Goal: Communication & Community: Connect with others

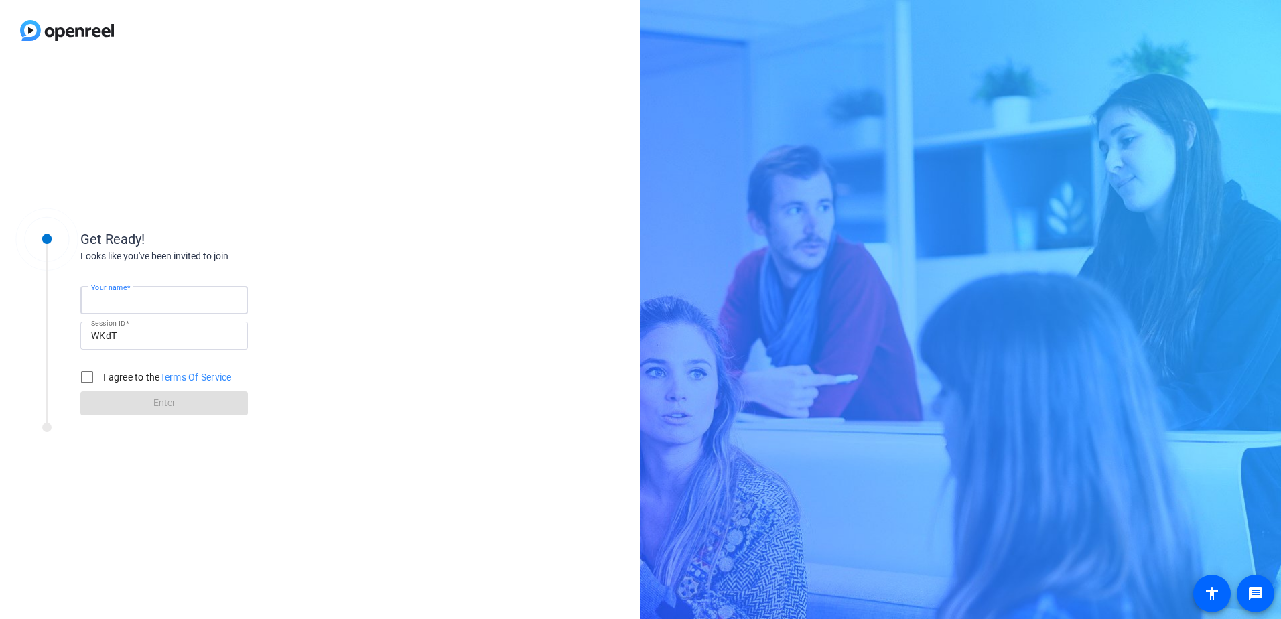
click at [168, 306] on input "Your name" at bounding box center [164, 300] width 146 height 16
type input "[PERSON_NAME]"
click at [337, 246] on div "Get Ready!" at bounding box center [214, 239] width 268 height 20
click at [86, 376] on input "I agree to the Terms Of Service" at bounding box center [87, 377] width 27 height 27
checkbox input "true"
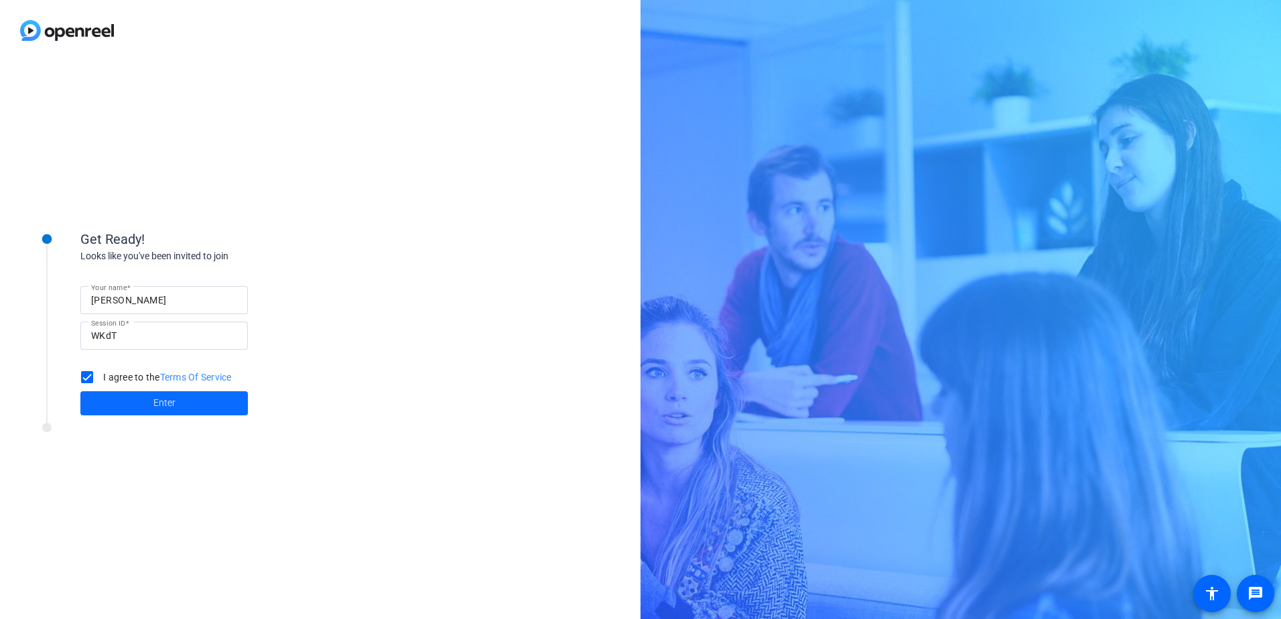
click at [154, 397] on span "Enter" at bounding box center [164, 403] width 22 height 14
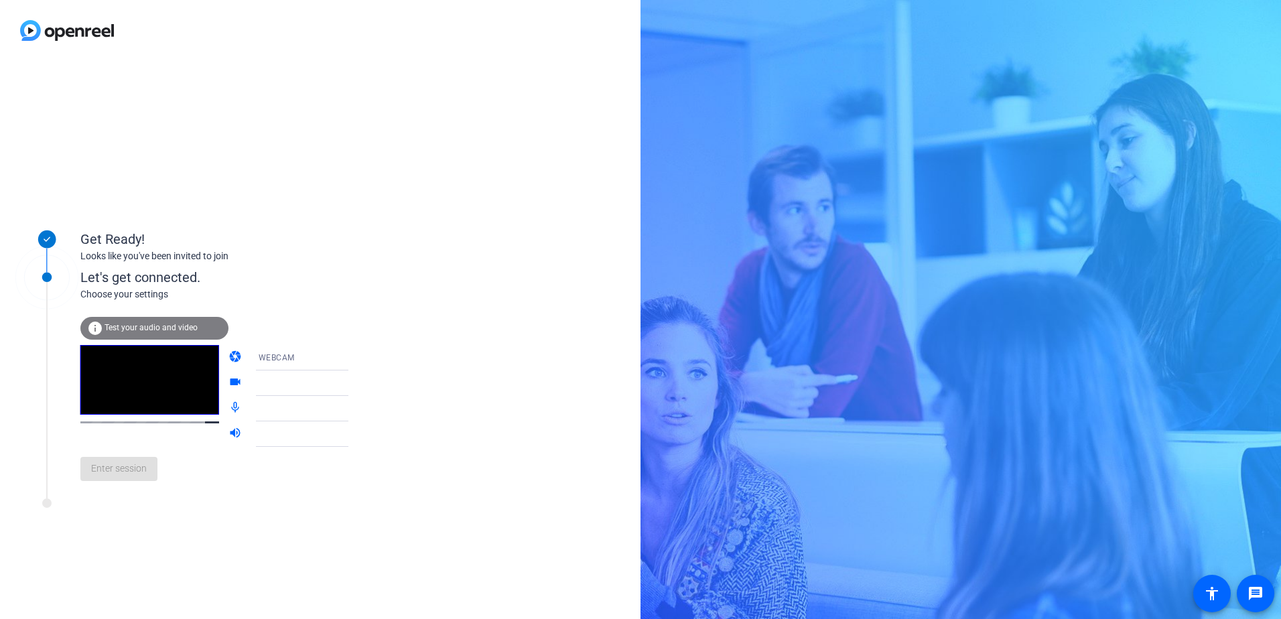
click at [270, 360] on span "WEBCAM" at bounding box center [277, 357] width 36 height 9
click at [265, 354] on div at bounding box center [640, 309] width 1281 height 619
click at [354, 387] on icon at bounding box center [362, 383] width 16 height 16
click at [354, 385] on icon at bounding box center [362, 383] width 16 height 16
click at [264, 354] on span "WEBCAM" at bounding box center [277, 357] width 36 height 9
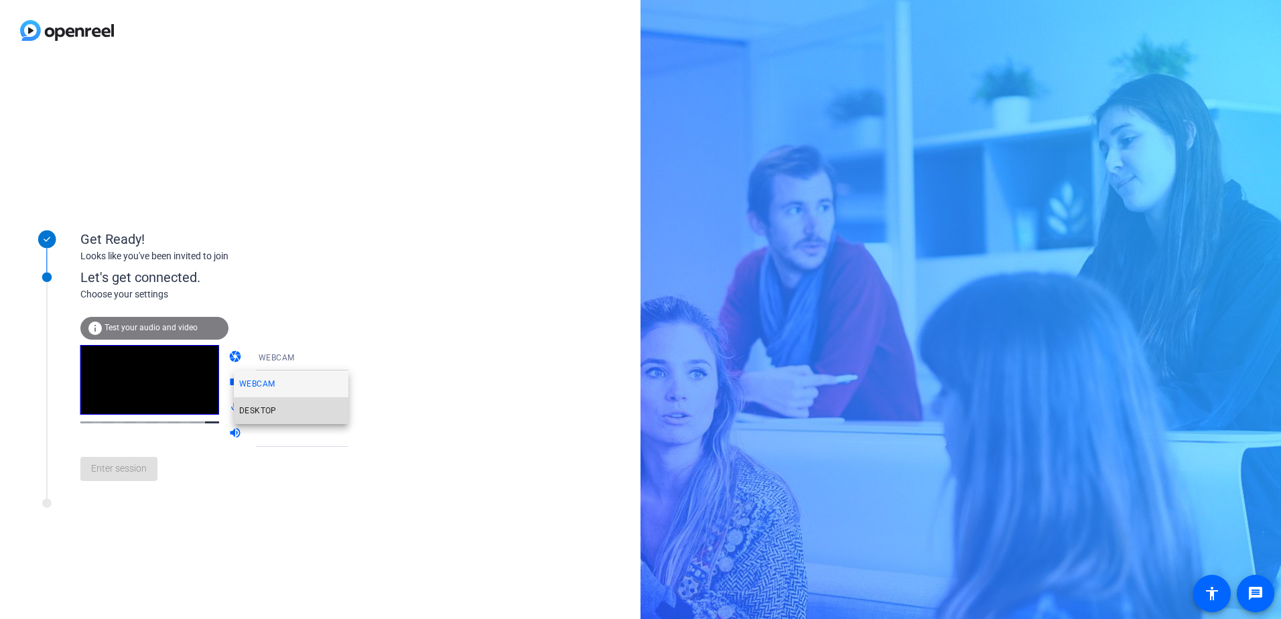
click at [271, 408] on span "DESKTOP" at bounding box center [258, 411] width 38 height 16
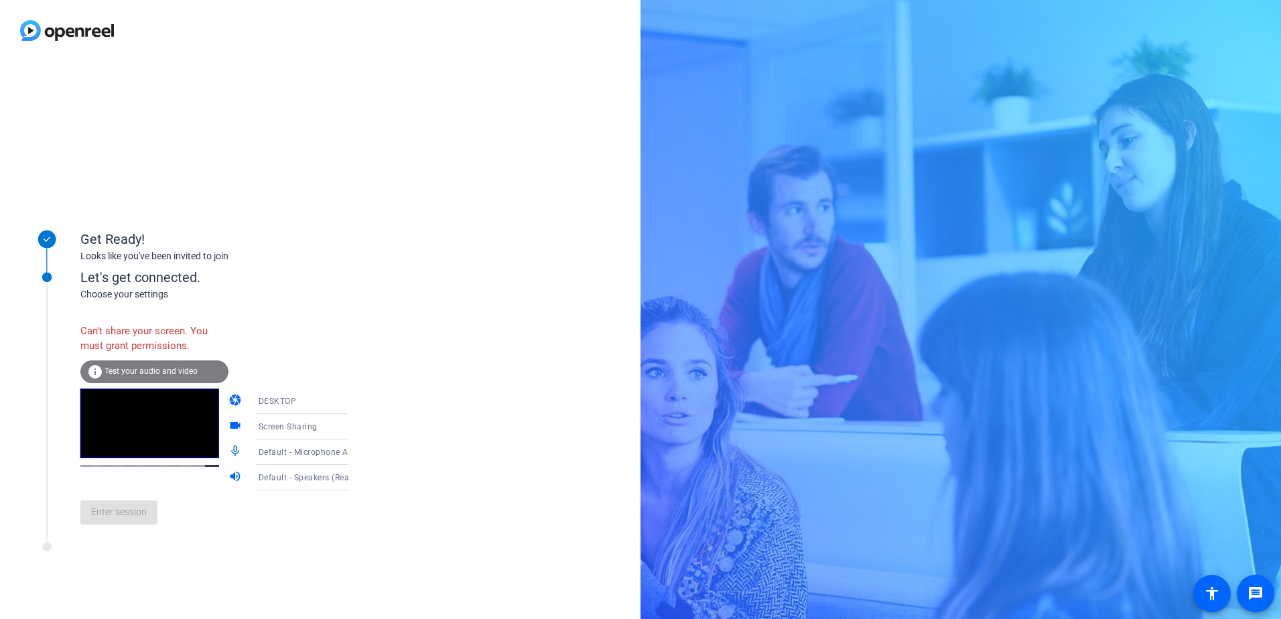
click at [323, 429] on div "Screen Sharing" at bounding box center [309, 426] width 100 height 17
click at [324, 429] on div at bounding box center [640, 309] width 1281 height 619
click at [301, 407] on div "DESKTOP" at bounding box center [309, 401] width 100 height 17
click at [304, 405] on div at bounding box center [640, 309] width 1281 height 619
click at [324, 429] on div "Screen Sharing" at bounding box center [309, 426] width 100 height 17
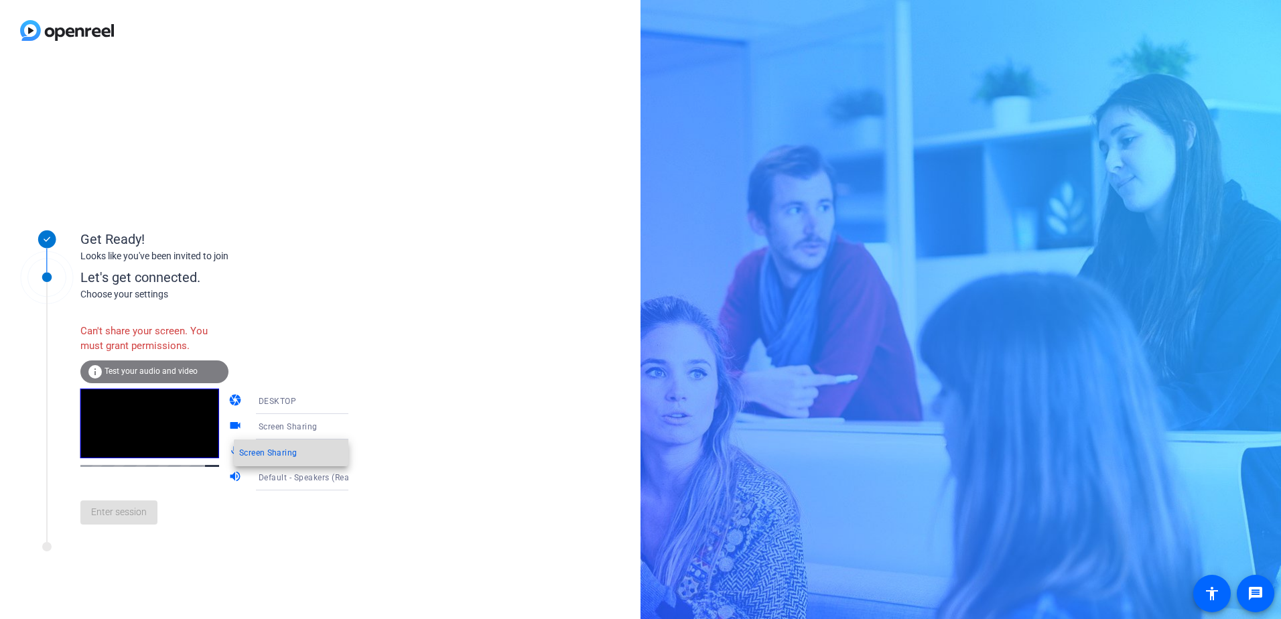
click at [293, 454] on span "Screen Sharing" at bounding box center [268, 453] width 58 height 16
click at [354, 451] on icon at bounding box center [362, 452] width 16 height 16
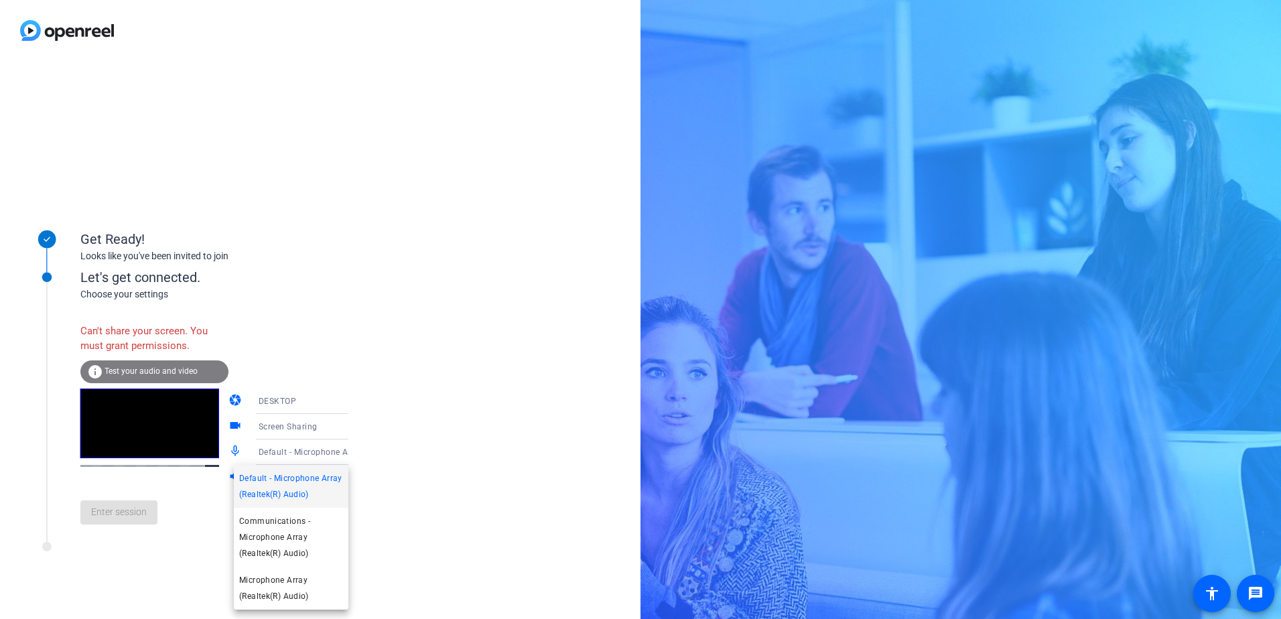
click at [318, 477] on span "Default - Microphone Array (Realtek(R) Audio)" at bounding box center [291, 486] width 104 height 32
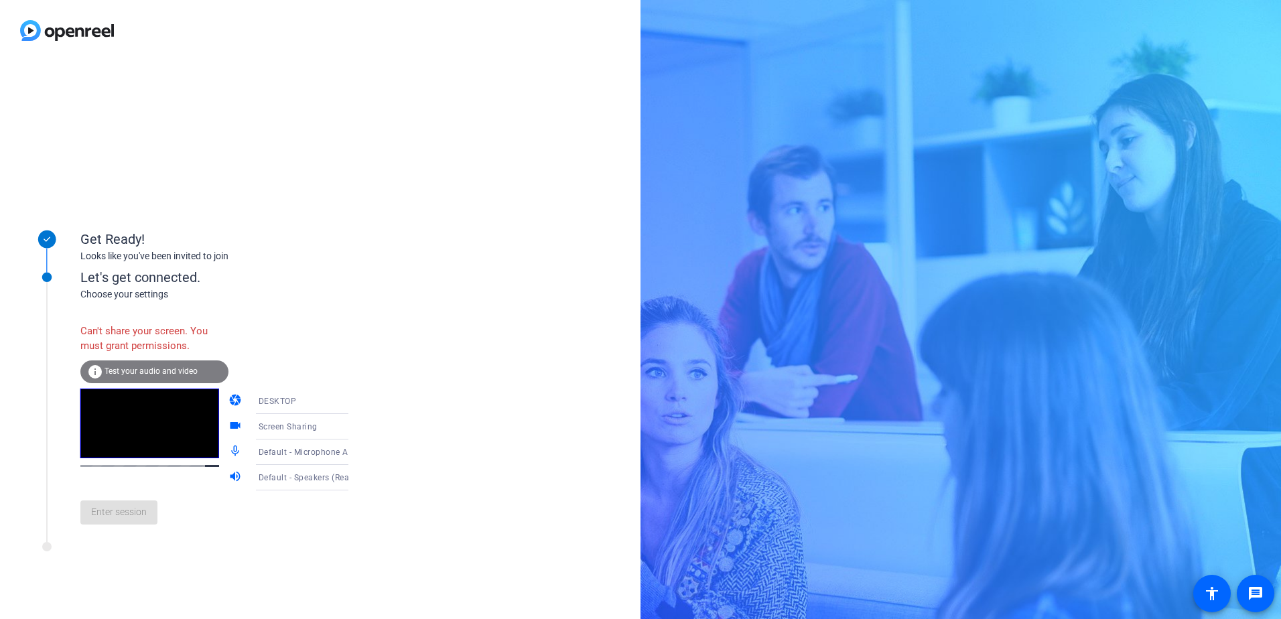
click at [185, 366] on span "Test your audio and video" at bounding box center [151, 370] width 93 height 9
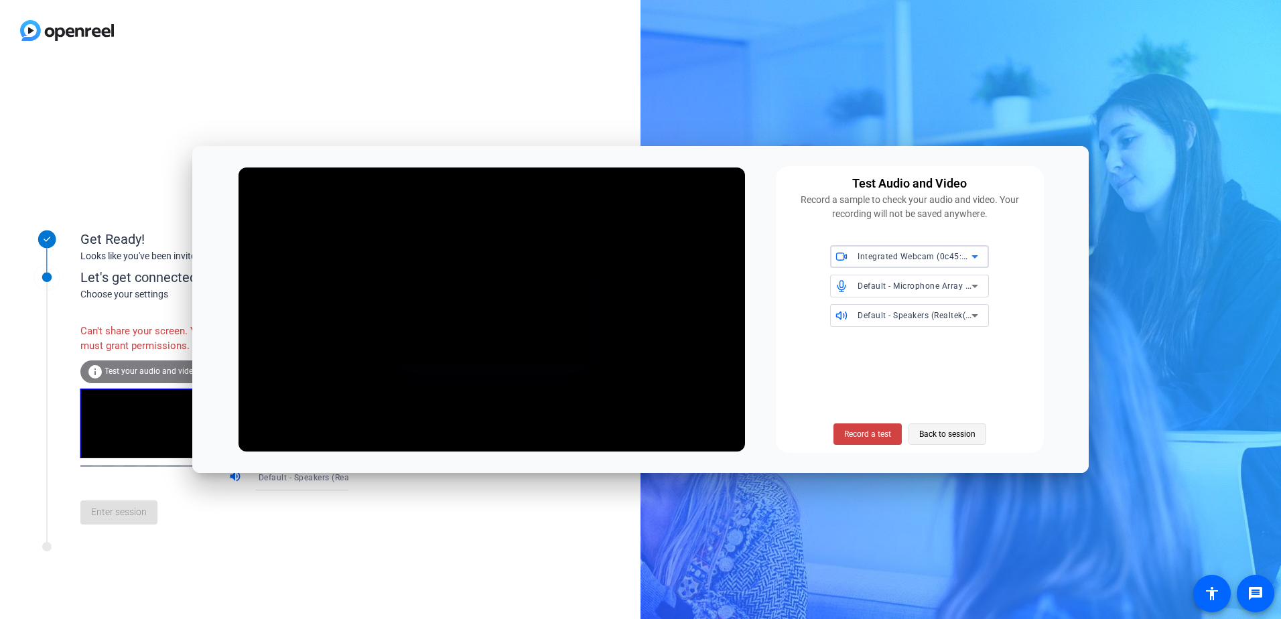
click at [937, 432] on span "Back to session" at bounding box center [947, 433] width 56 height 25
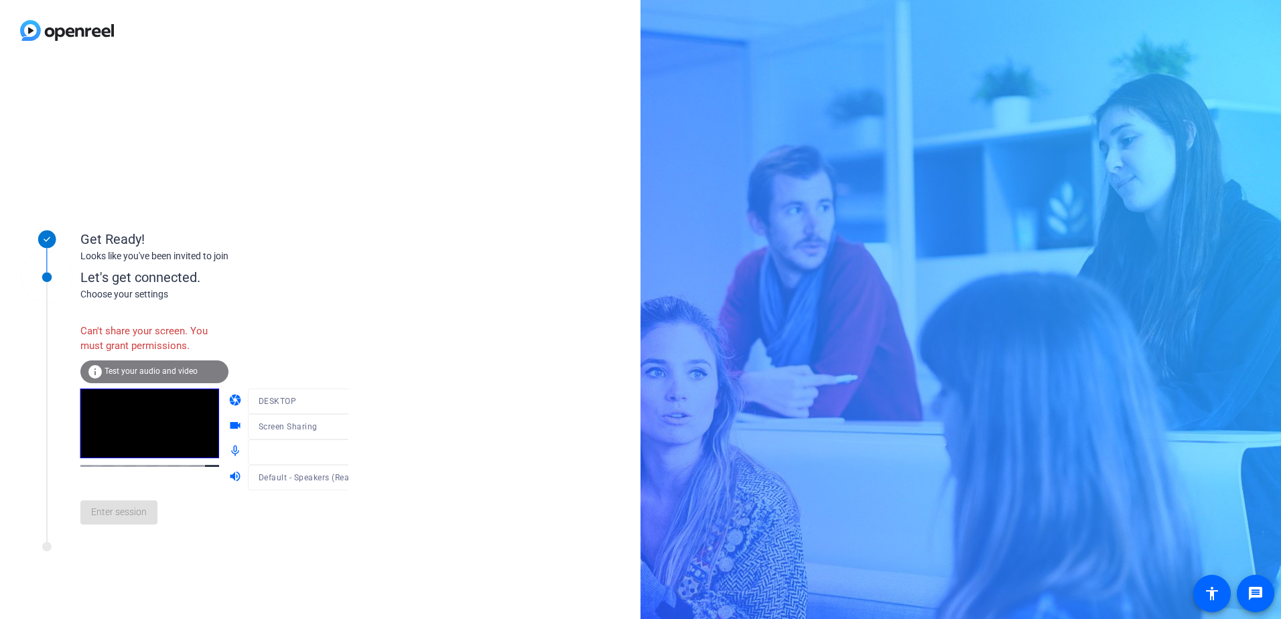
click at [143, 517] on div "Enter session" at bounding box center [227, 512] width 295 height 44
click at [284, 451] on div at bounding box center [312, 446] width 129 height 15
click at [354, 450] on icon at bounding box center [362, 452] width 16 height 16
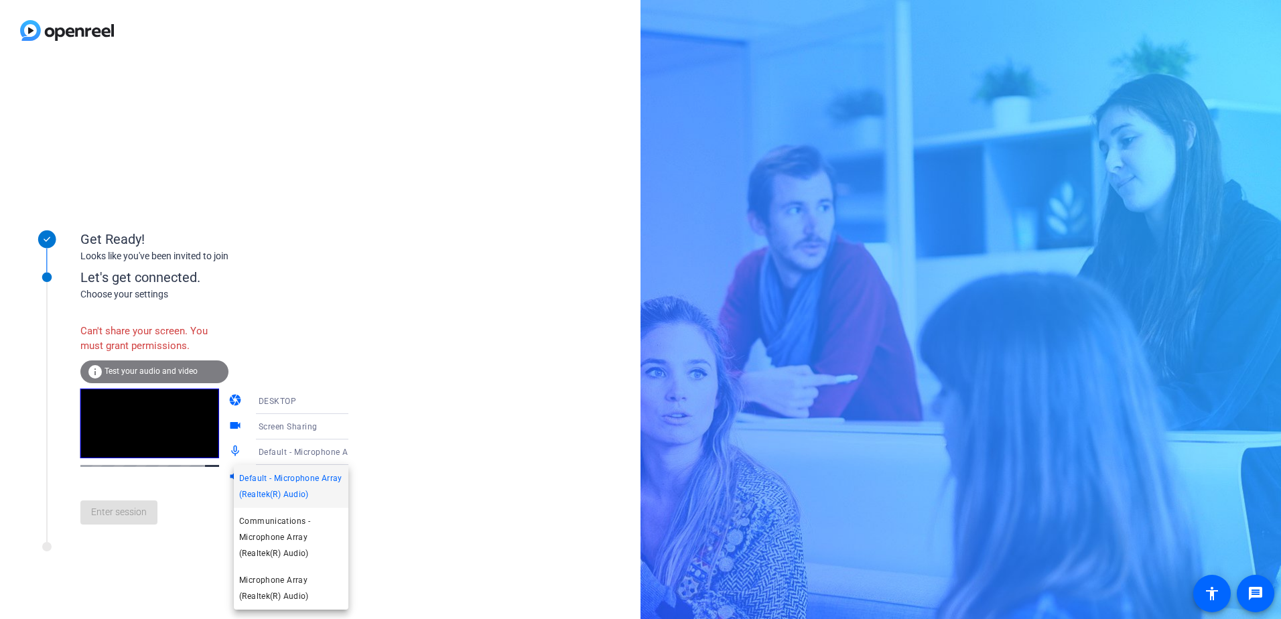
click at [330, 450] on div at bounding box center [640, 309] width 1281 height 619
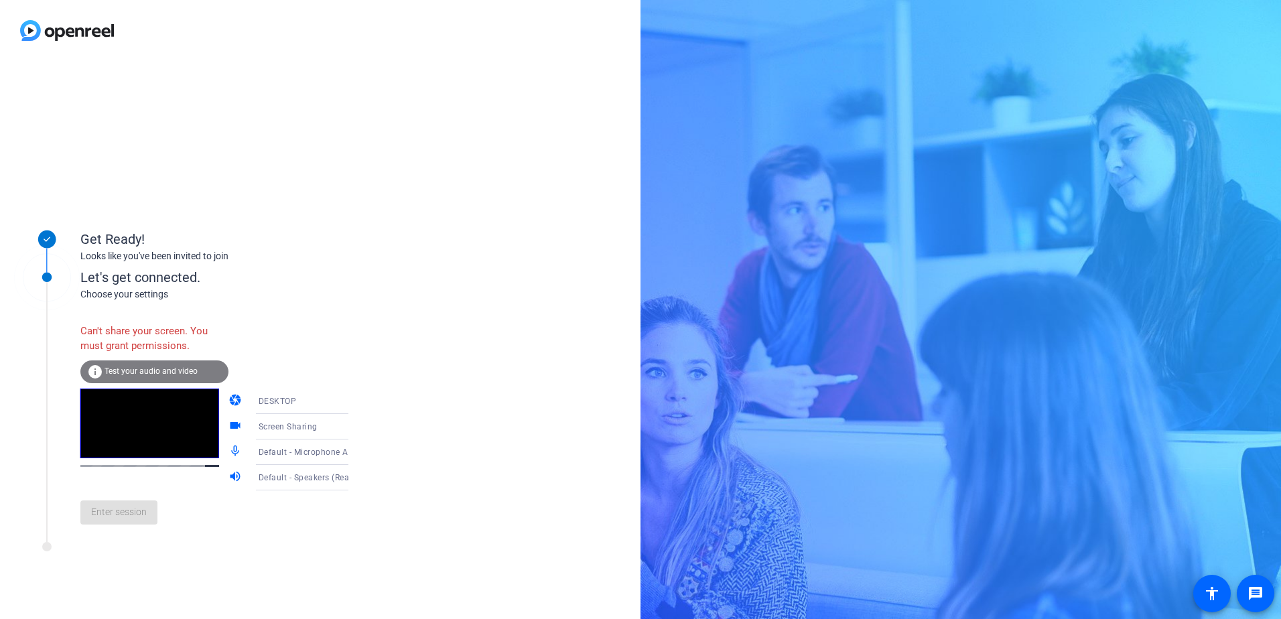
click at [150, 375] on span "Test your audio and video" at bounding box center [151, 370] width 93 height 9
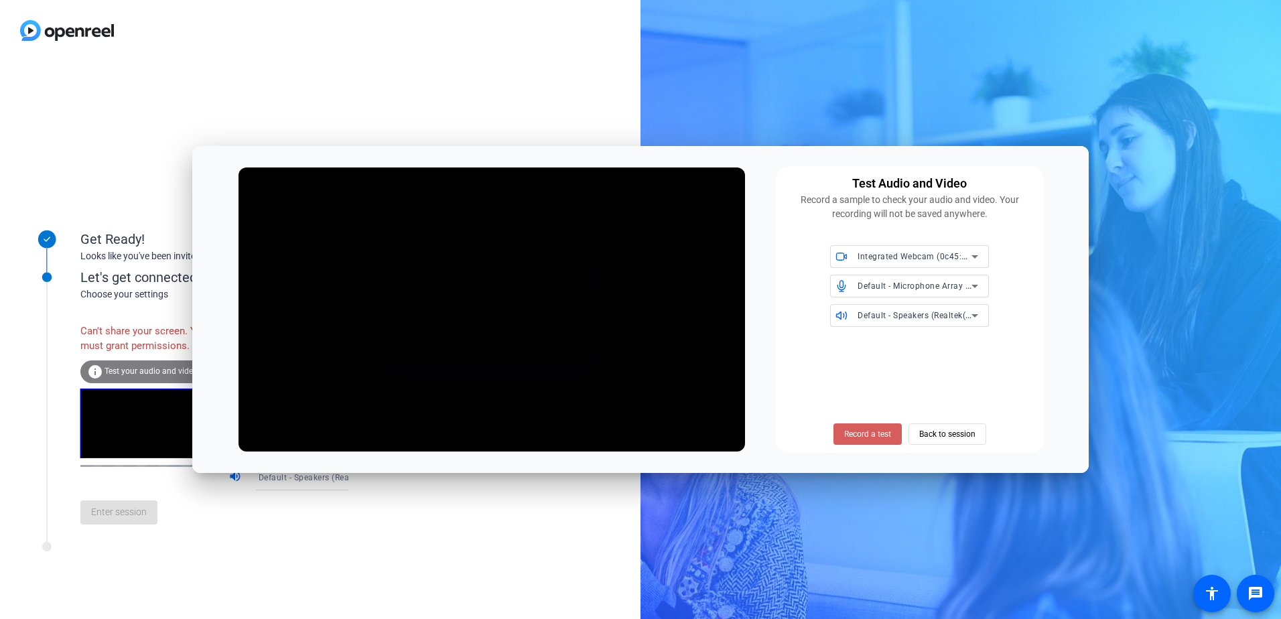
click at [878, 433] on span "Record a test" at bounding box center [867, 434] width 47 height 12
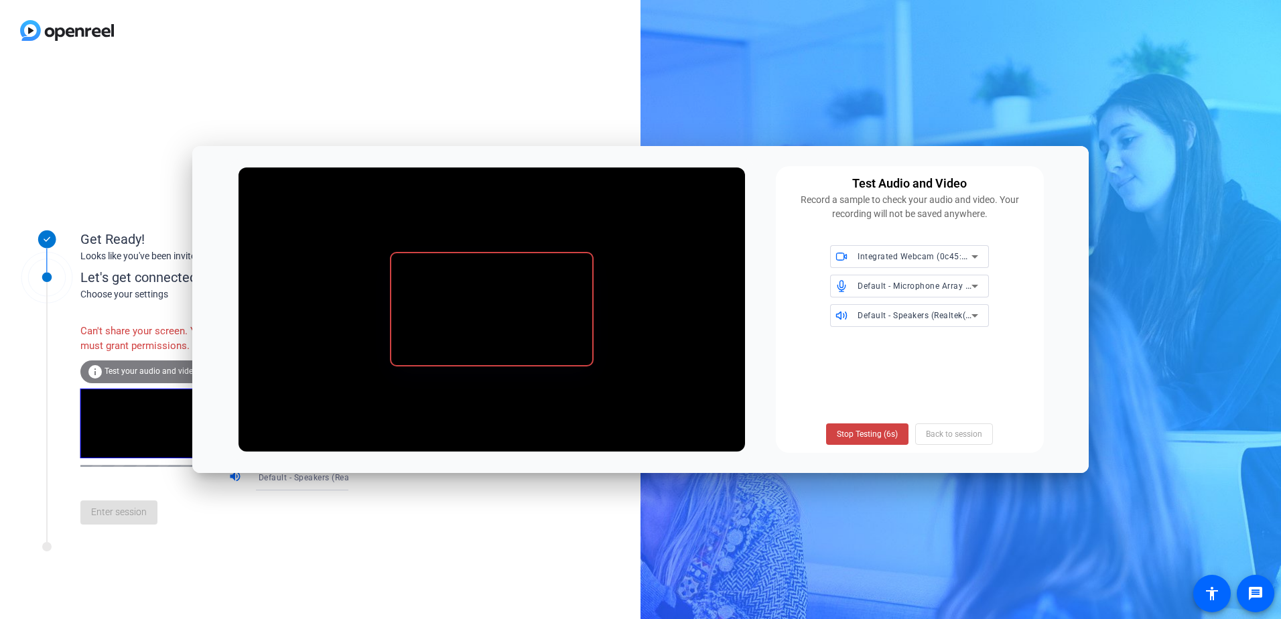
click at [878, 433] on span "Stop Testing (6s)" at bounding box center [867, 434] width 61 height 12
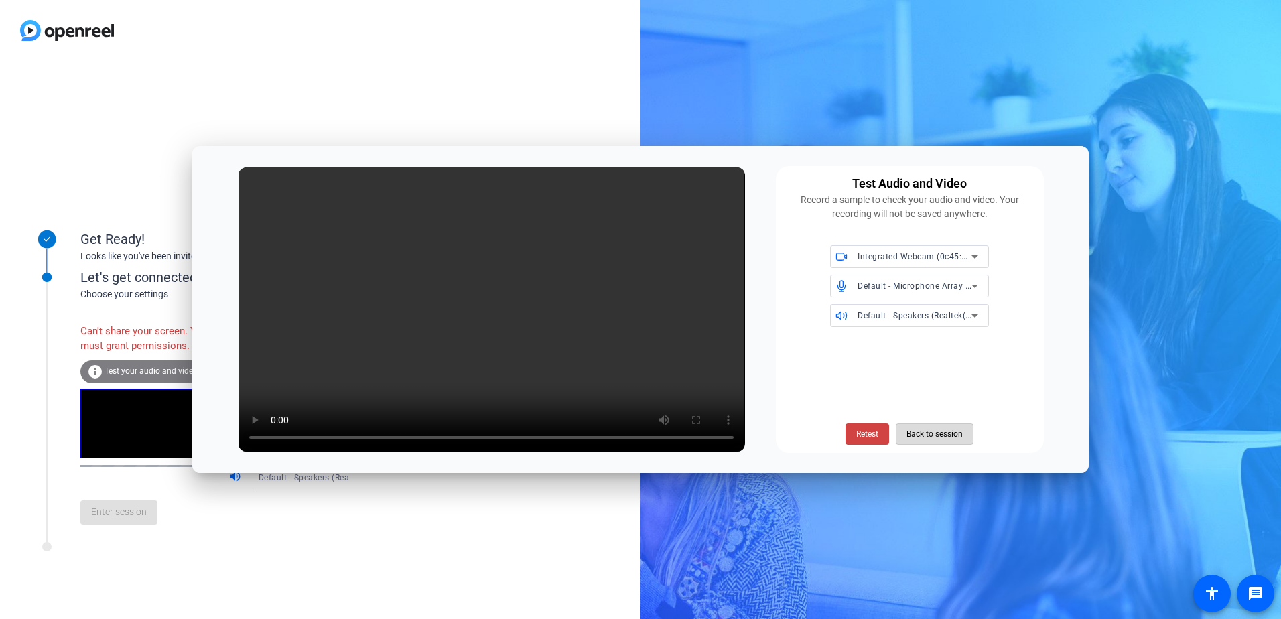
click at [959, 436] on span "Back to session" at bounding box center [934, 433] width 56 height 25
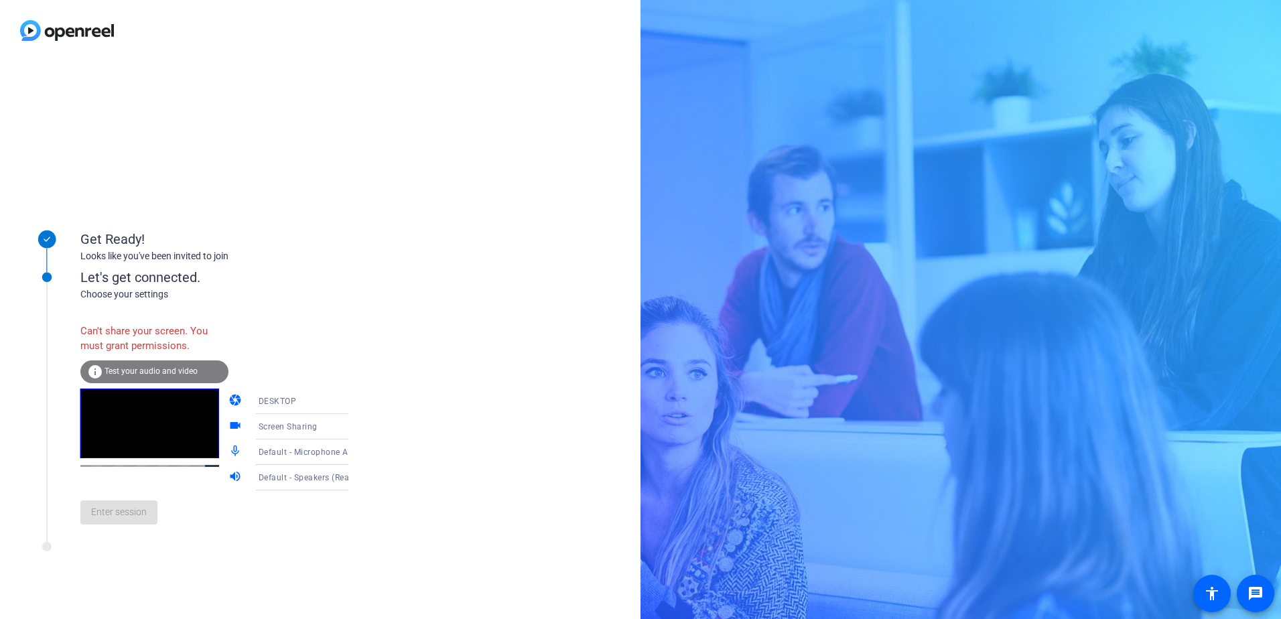
click at [358, 478] on icon at bounding box center [361, 477] width 7 height 3
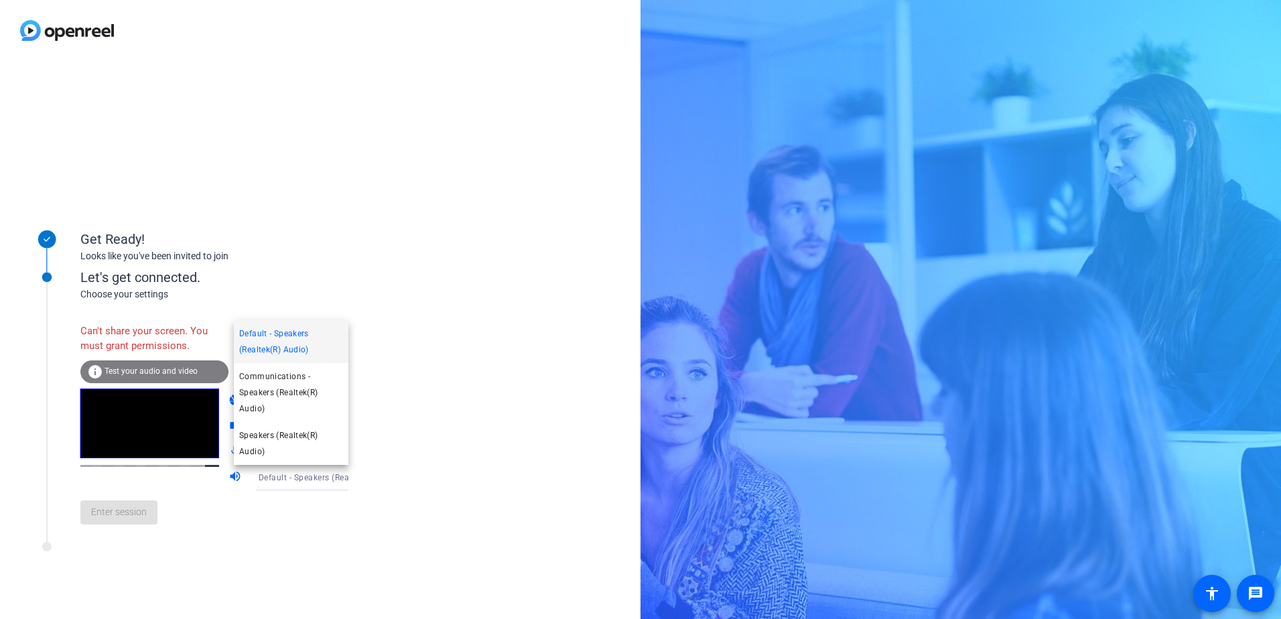
click at [335, 478] on div at bounding box center [640, 309] width 1281 height 619
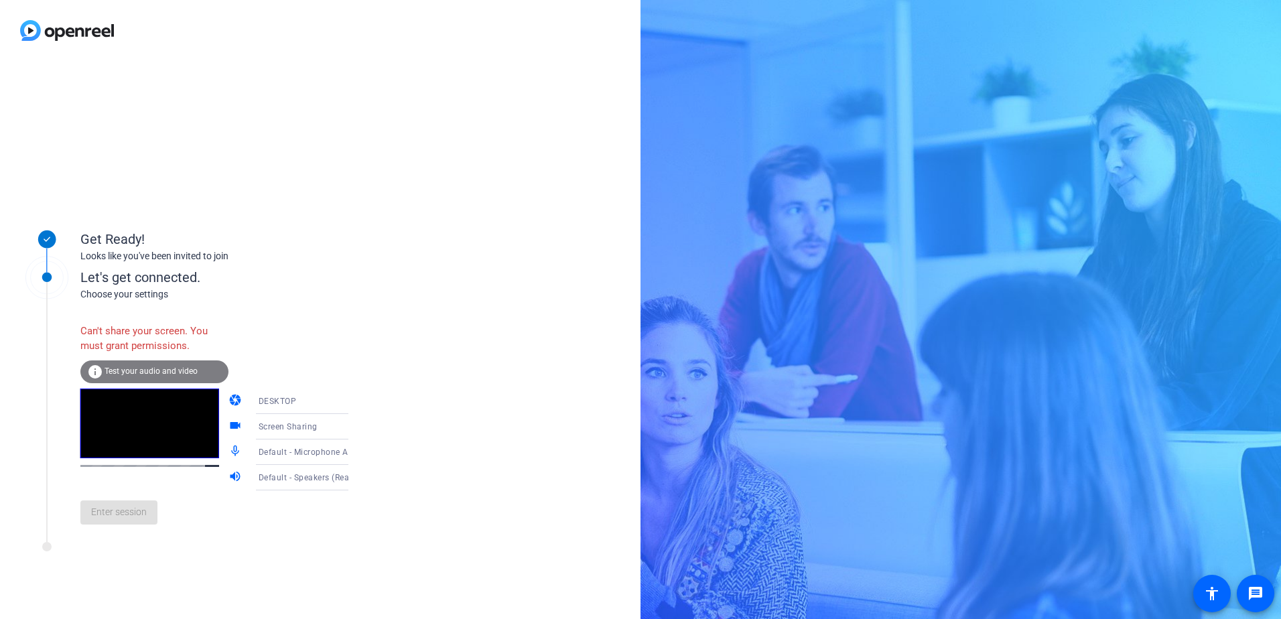
click at [354, 399] on icon at bounding box center [362, 401] width 16 height 16
click at [335, 399] on div at bounding box center [640, 309] width 1281 height 619
click at [354, 427] on icon at bounding box center [362, 427] width 16 height 16
click at [332, 427] on div at bounding box center [640, 309] width 1281 height 619
click at [354, 428] on icon at bounding box center [362, 427] width 16 height 16
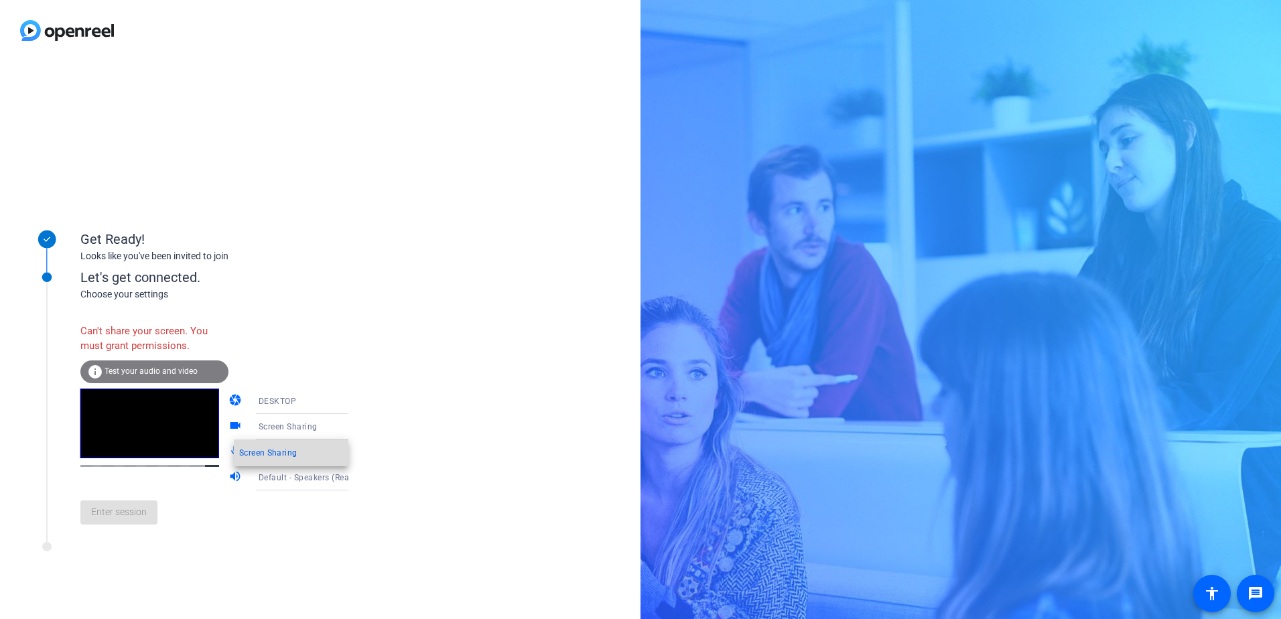
click at [315, 461] on mat-option "Screen Sharing" at bounding box center [291, 452] width 115 height 27
click at [128, 338] on div "Can't share your screen. You must grant permissions." at bounding box center [154, 339] width 148 height 44
click at [148, 373] on span "Test your audio and video" at bounding box center [151, 370] width 93 height 9
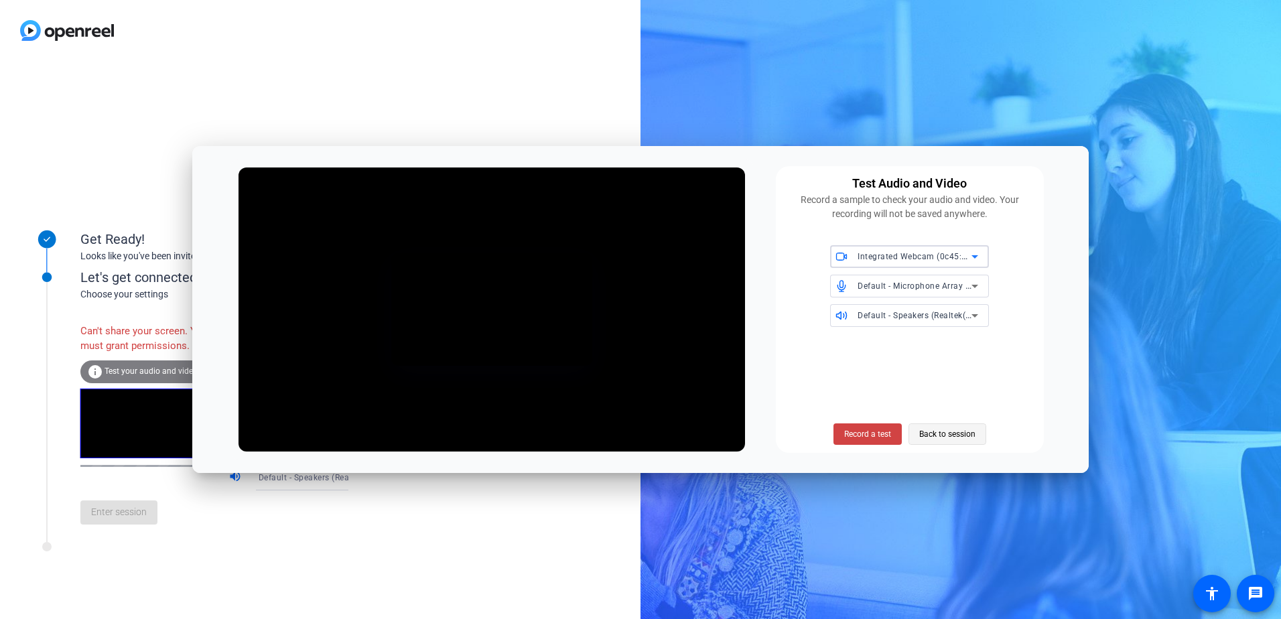
click at [954, 431] on span "Back to session" at bounding box center [947, 433] width 56 height 25
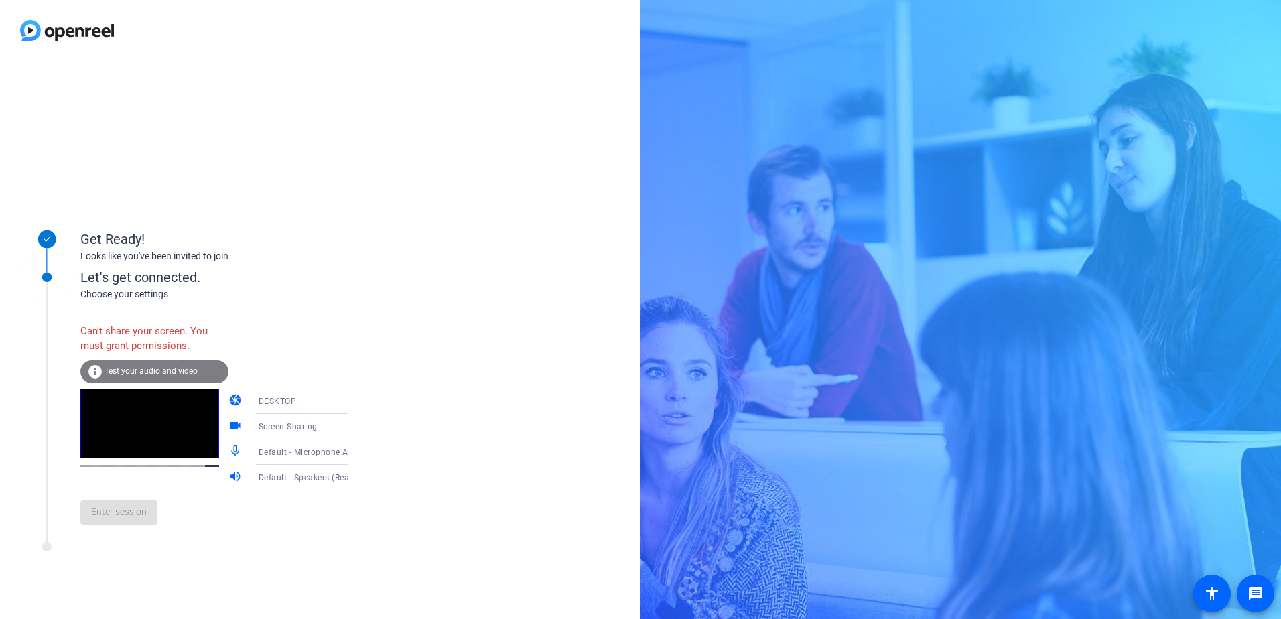
click at [129, 522] on div "Enter session" at bounding box center [227, 512] width 295 height 44
click at [130, 458] on video at bounding box center [149, 424] width 139 height 70
click at [151, 526] on div "Enter session" at bounding box center [227, 512] width 295 height 44
drag, startPoint x: 86, startPoint y: 533, endPoint x: 109, endPoint y: 519, distance: 26.2
click at [86, 533] on div "Enter session" at bounding box center [227, 512] width 295 height 44
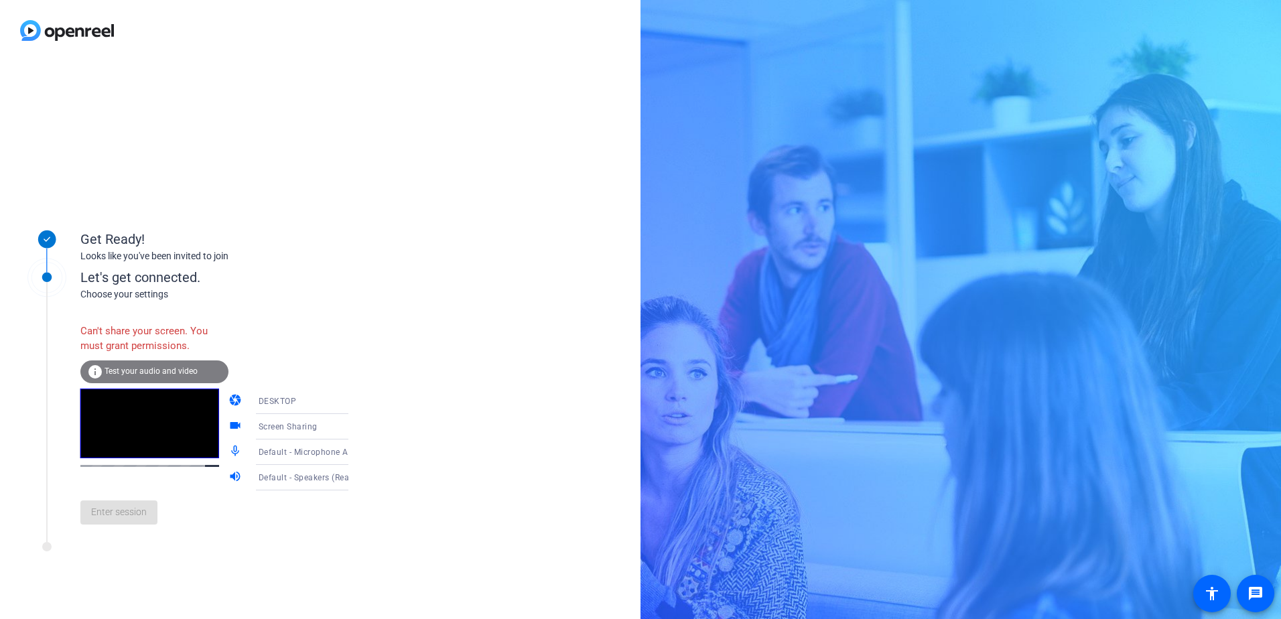
drag, startPoint x: 109, startPoint y: 519, endPoint x: 165, endPoint y: 500, distance: 59.1
click at [109, 519] on div "Enter session" at bounding box center [227, 512] width 295 height 44
click at [135, 376] on div "info Test your audio and video" at bounding box center [154, 371] width 148 height 23
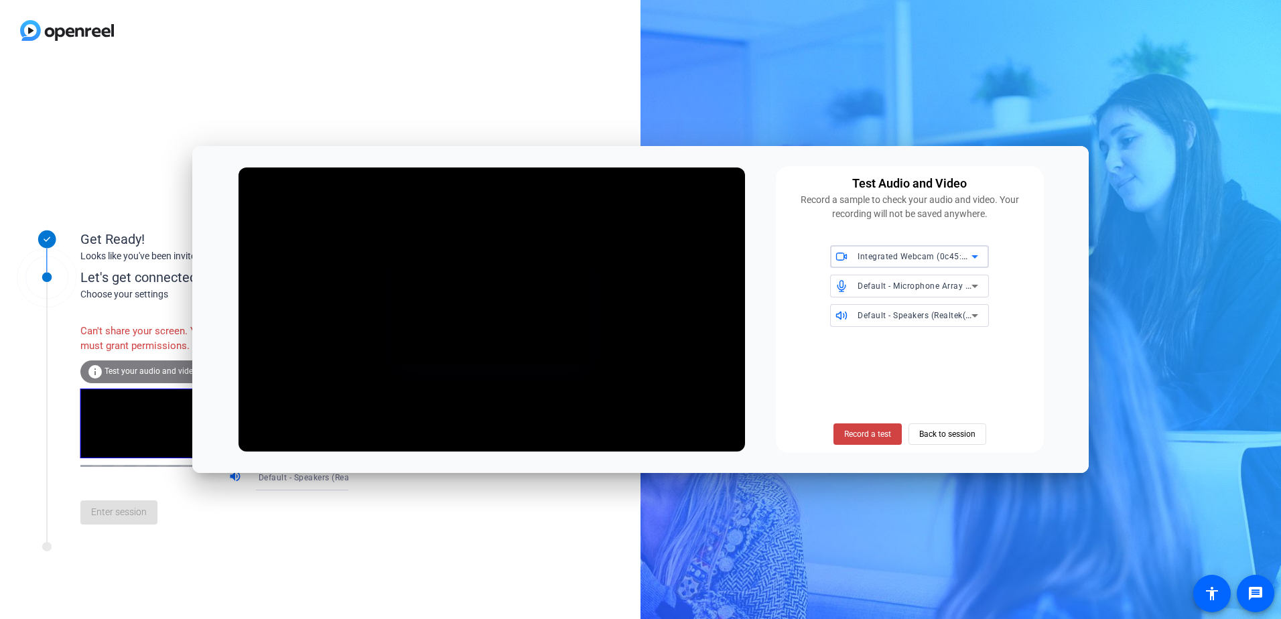
click at [849, 90] on div "Get Ready! Looks like you've been invited to join Let's get connected. Choose y…" at bounding box center [640, 309] width 1281 height 619
click at [929, 287] on span "Default - Microphone Array (Realtek(R) Audio)" at bounding box center [946, 285] width 179 height 11
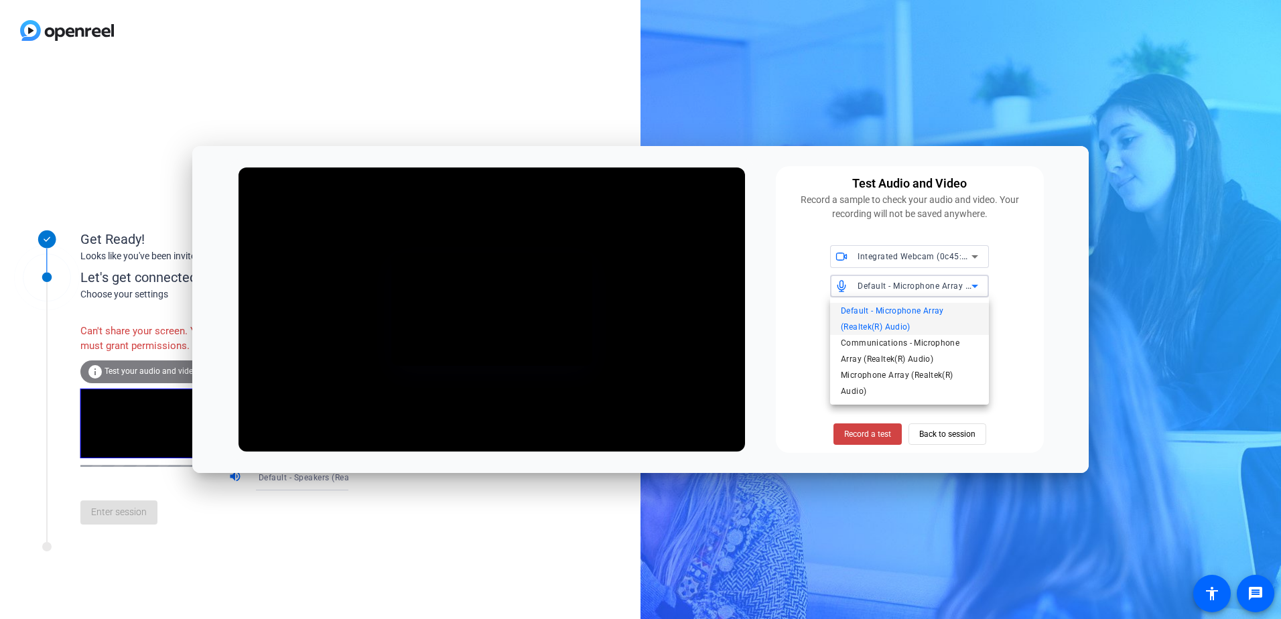
click at [885, 310] on span "Default - Microphone Array (Realtek(R) Audio)" at bounding box center [909, 319] width 137 height 32
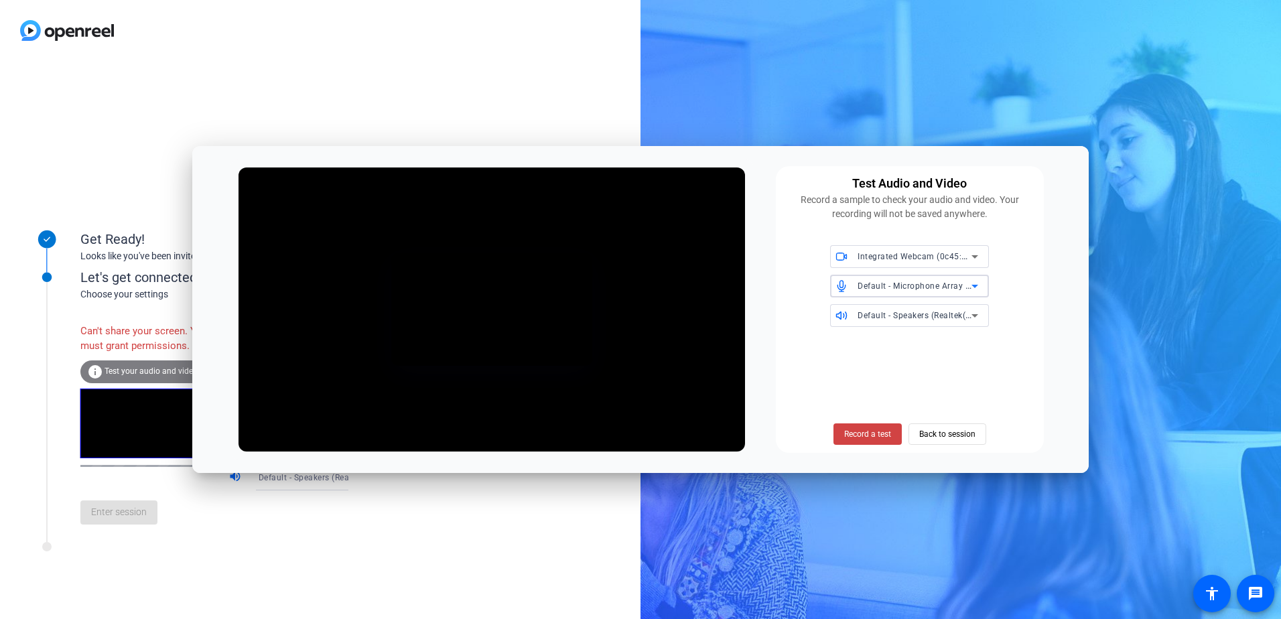
click at [874, 314] on span "Default - Speakers (Realtek(R) Audio)" at bounding box center [929, 315] width 145 height 11
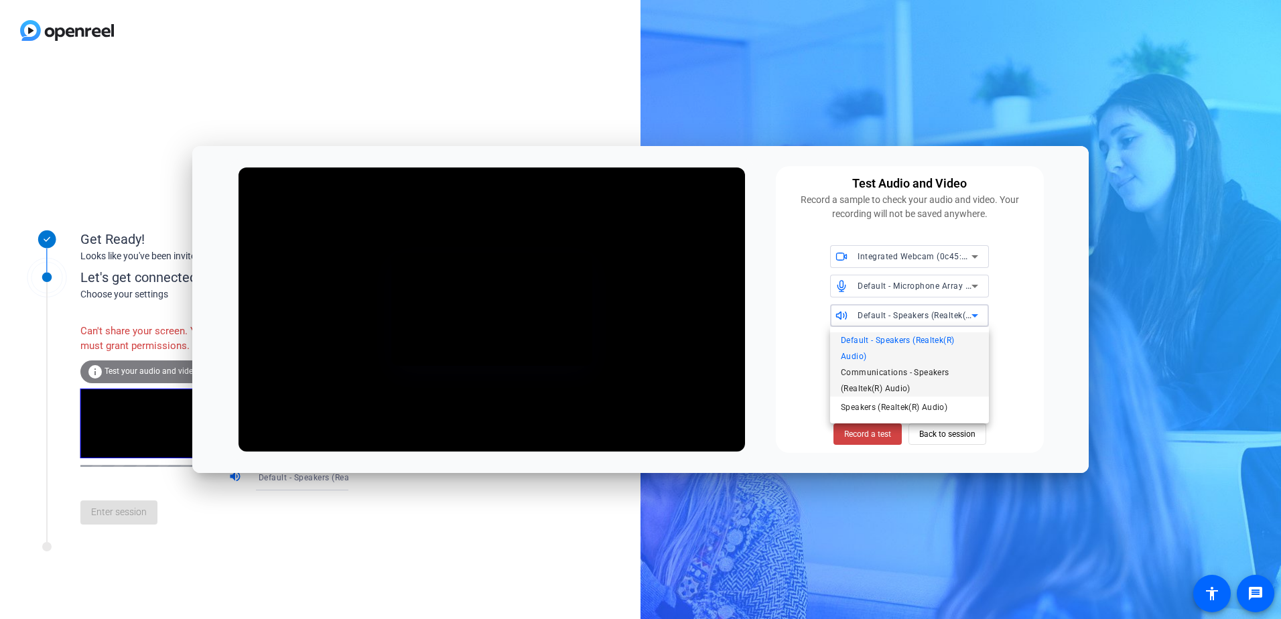
click at [893, 374] on span "Communications - Speakers (Realtek(R) Audio)" at bounding box center [909, 380] width 137 height 32
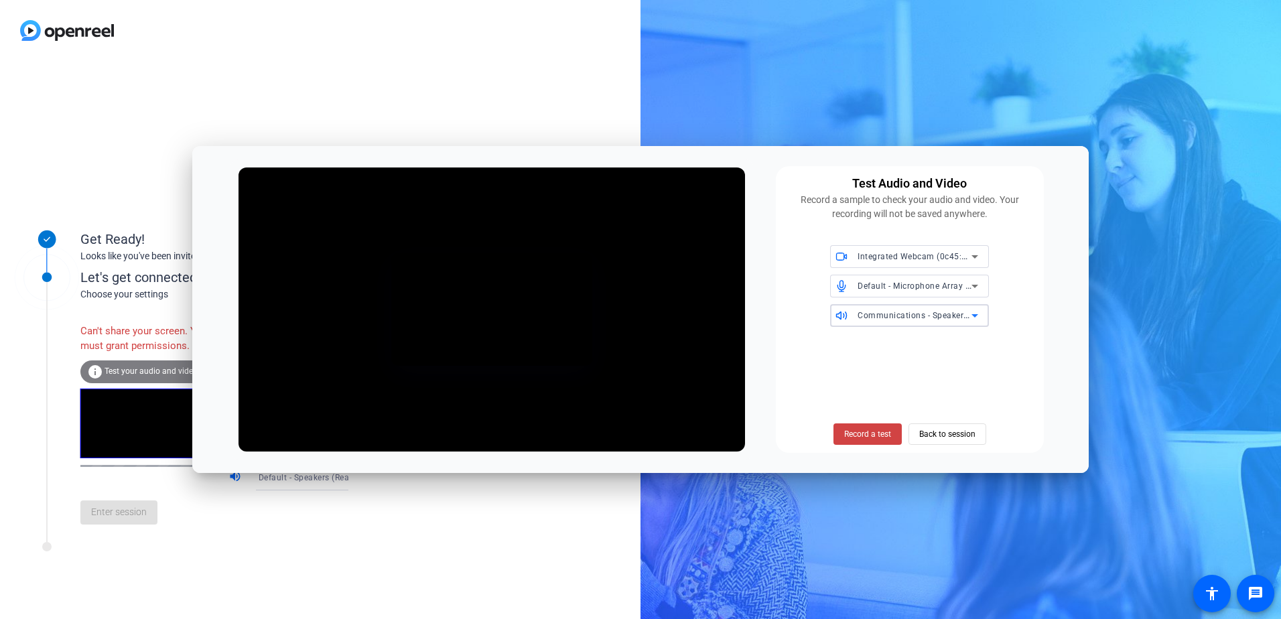
click at [883, 312] on span "Communications - Speakers (Realtek(R) Audio)" at bounding box center [949, 315] width 184 height 11
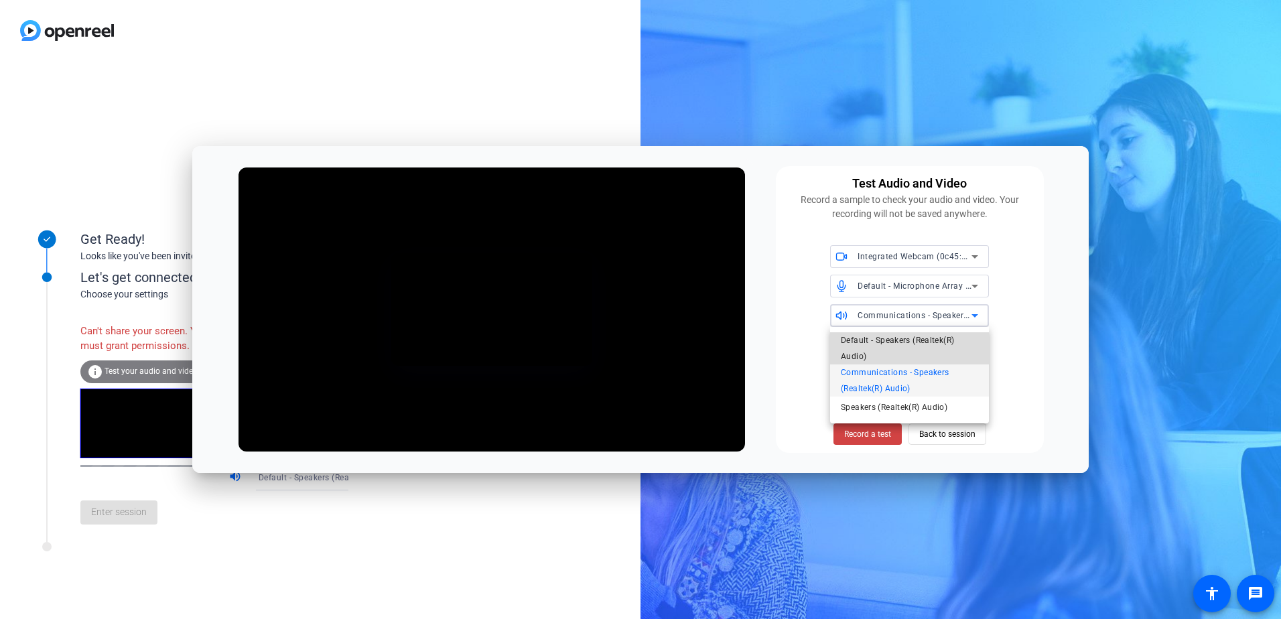
click at [892, 340] on span "Default - Speakers (Realtek(R) Audio)" at bounding box center [909, 348] width 137 height 32
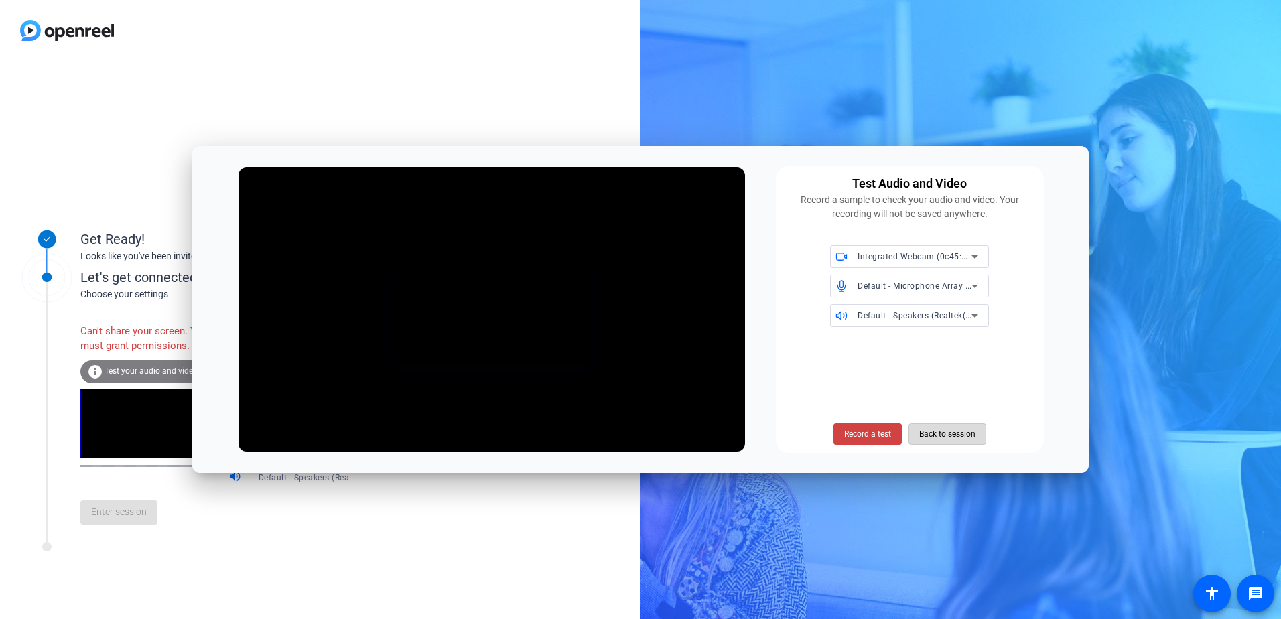
click at [932, 435] on span "Back to session" at bounding box center [947, 433] width 56 height 25
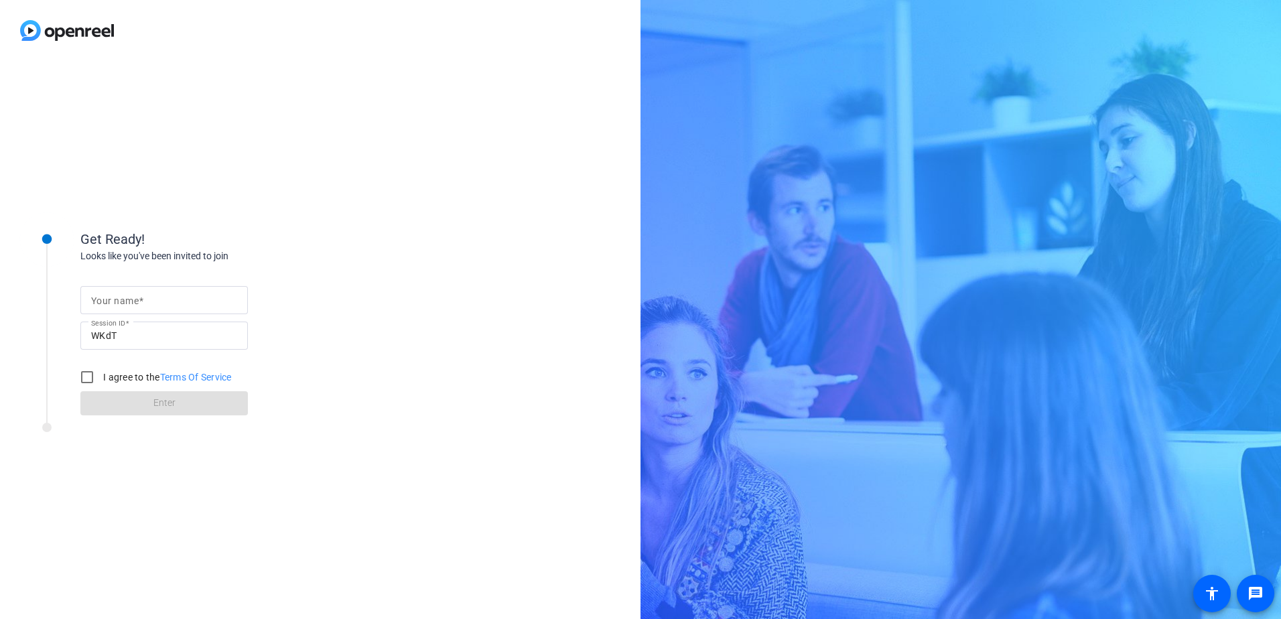
click at [109, 304] on mat-label "Your name" at bounding box center [115, 300] width 48 height 11
click at [109, 304] on input "Your name" at bounding box center [164, 300] width 146 height 16
type input "[PERSON_NAME]"
click at [480, 191] on div "Get Ready! Looks like you've been invited to join Your name [PERSON_NAME] Sessi…" at bounding box center [320, 340] width 640 height 558
click at [88, 372] on input "I agree to the Terms Of Service" at bounding box center [87, 377] width 27 height 27
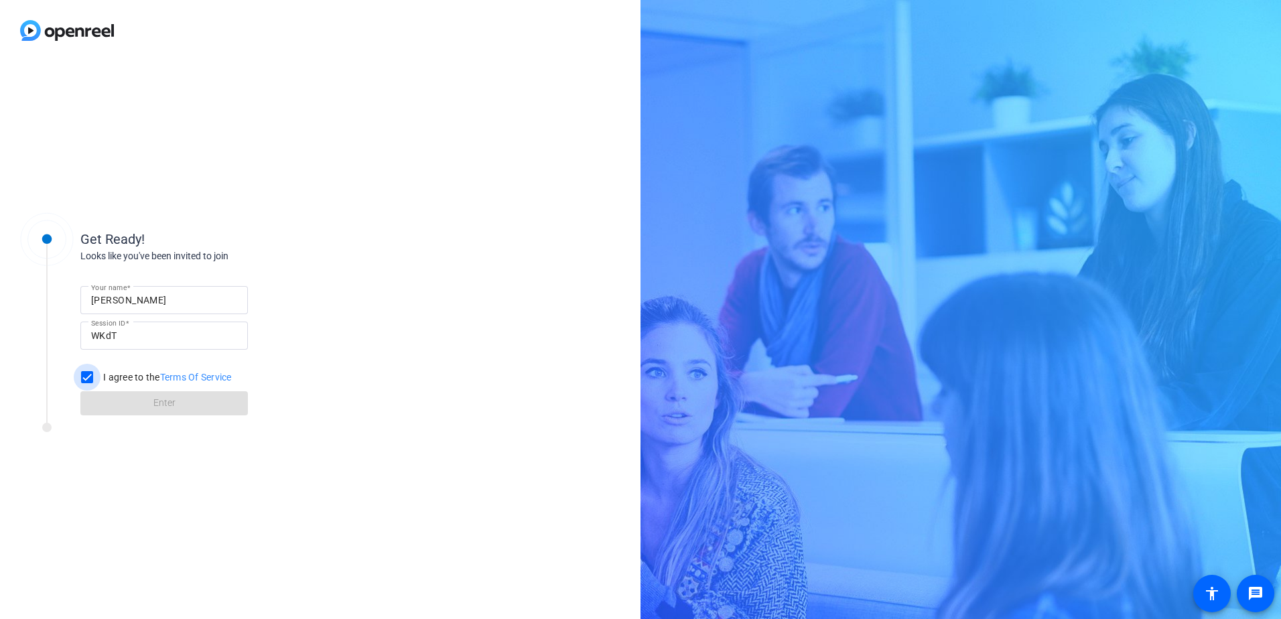
checkbox input "true"
click at [169, 399] on span "Enter" at bounding box center [164, 403] width 22 height 14
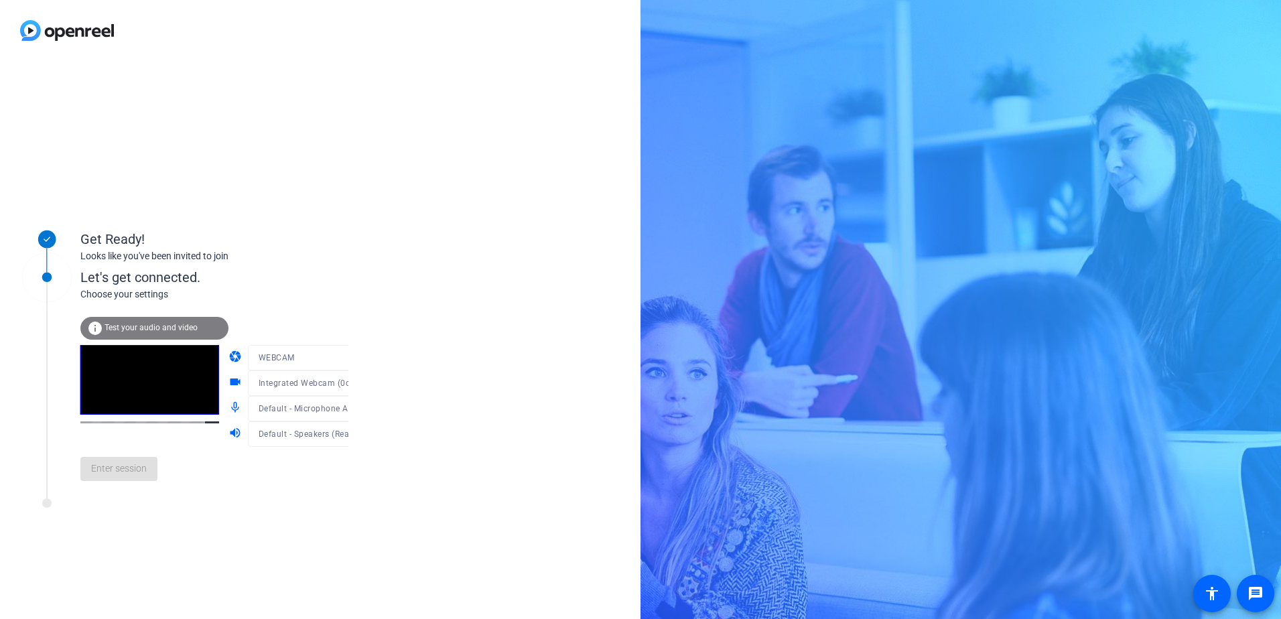
click at [135, 324] on span "Test your audio and video" at bounding box center [151, 327] width 93 height 9
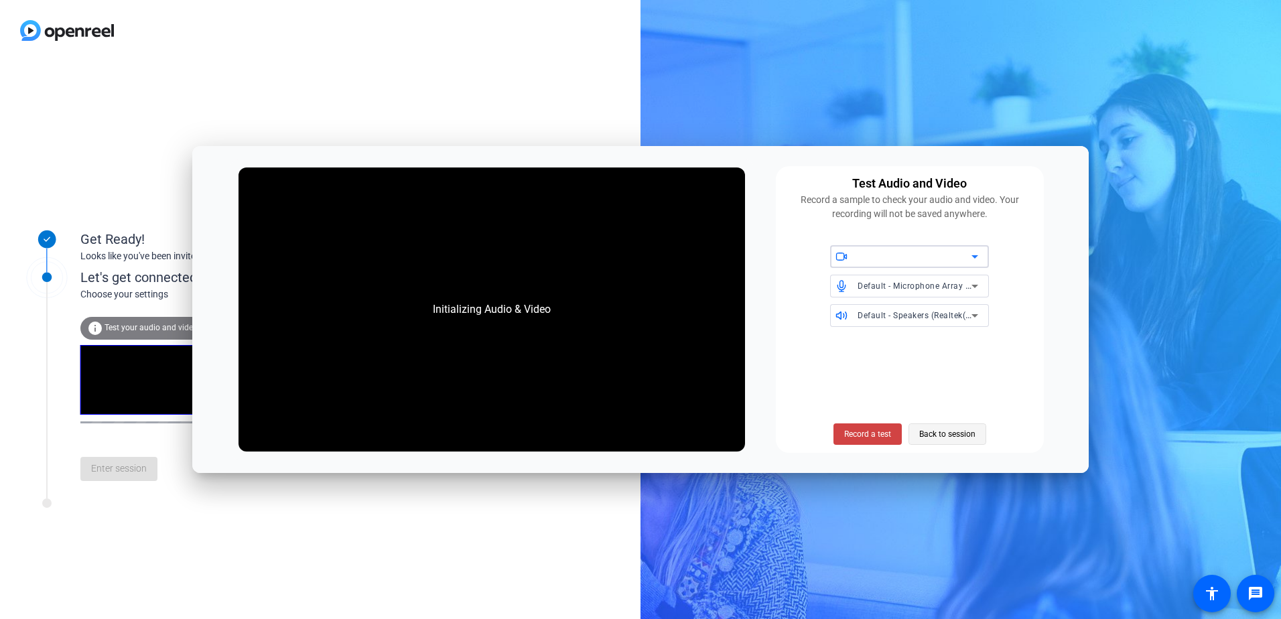
click at [954, 427] on span "Back to session" at bounding box center [947, 433] width 56 height 25
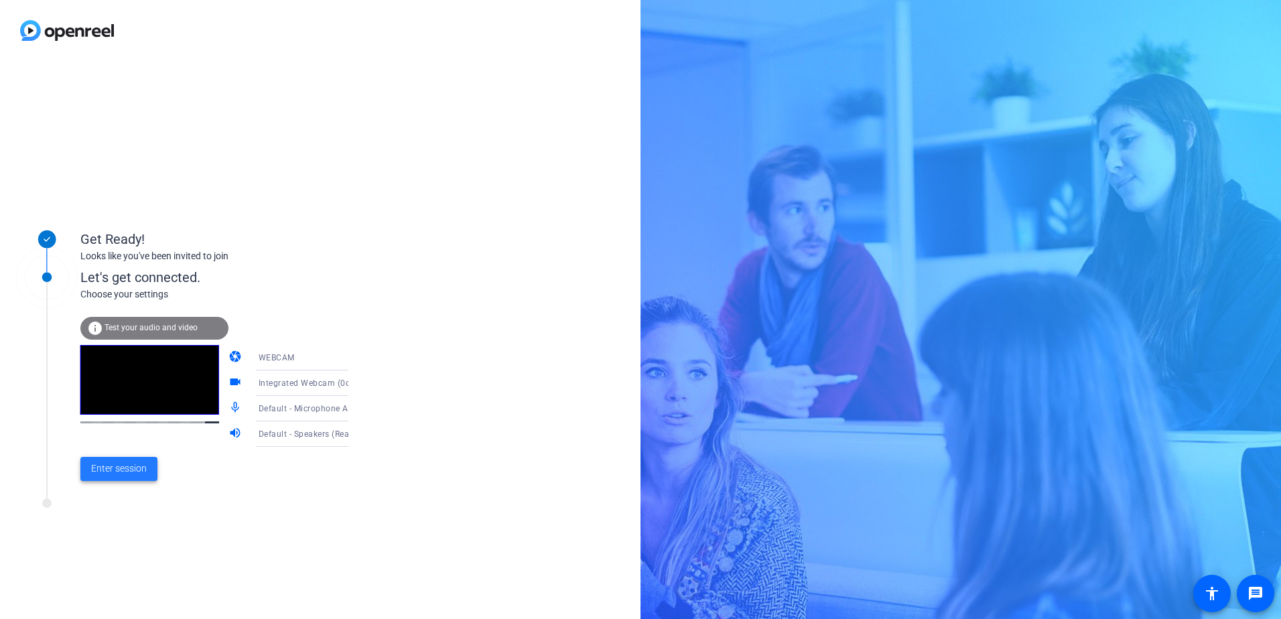
click at [123, 463] on span "Enter session" at bounding box center [119, 469] width 56 height 14
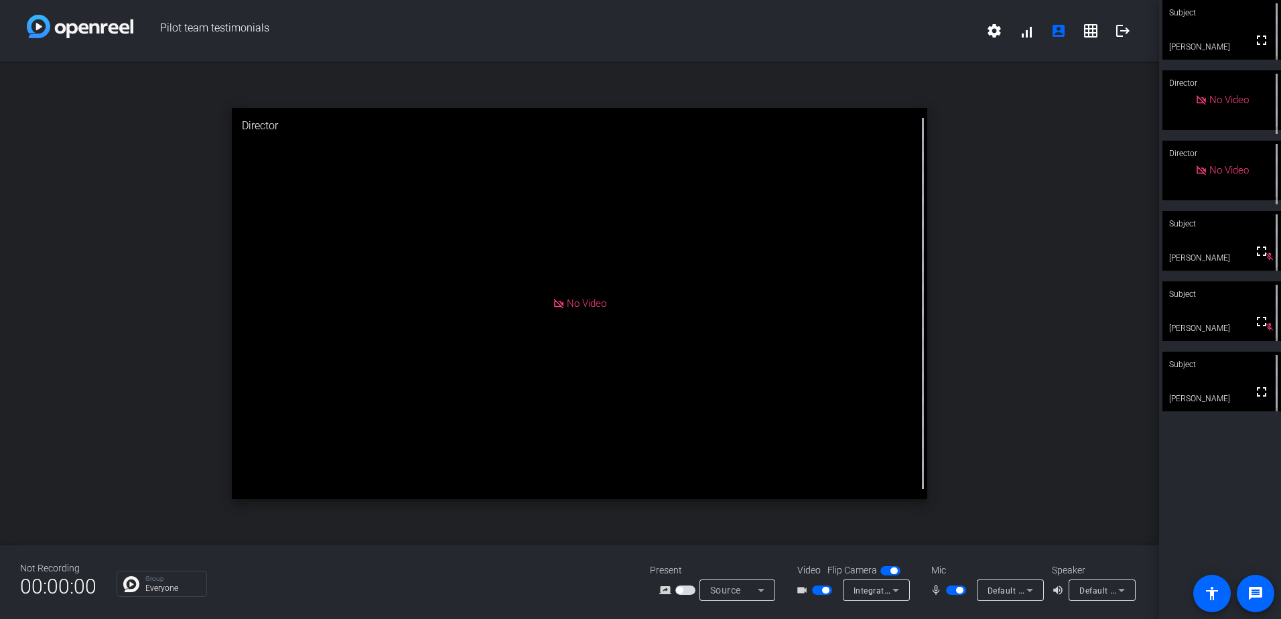
click at [951, 590] on span "button" at bounding box center [956, 590] width 20 height 9
